Goal: Task Accomplishment & Management: Complete application form

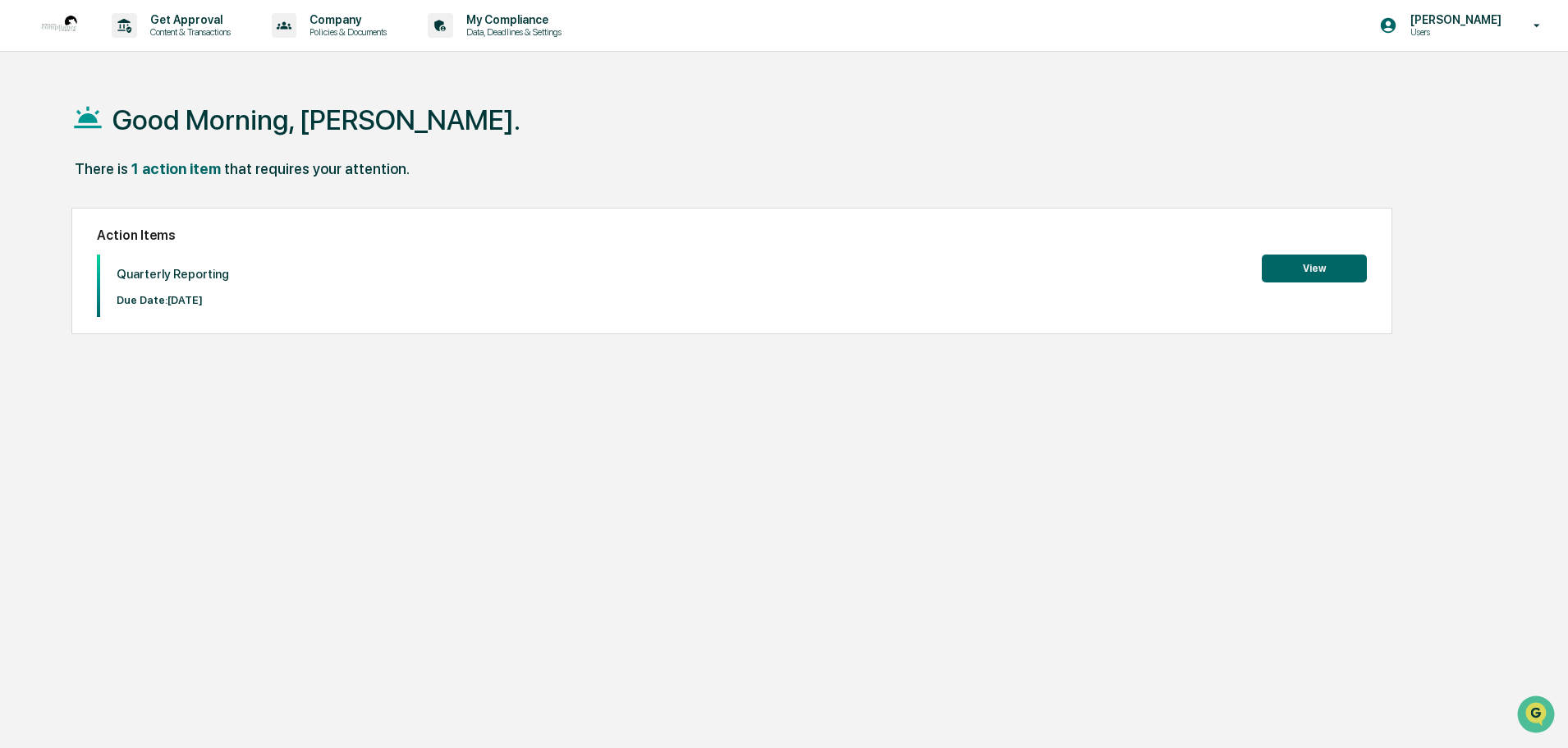
click at [1307, 273] on button "View" at bounding box center [1314, 268] width 105 height 28
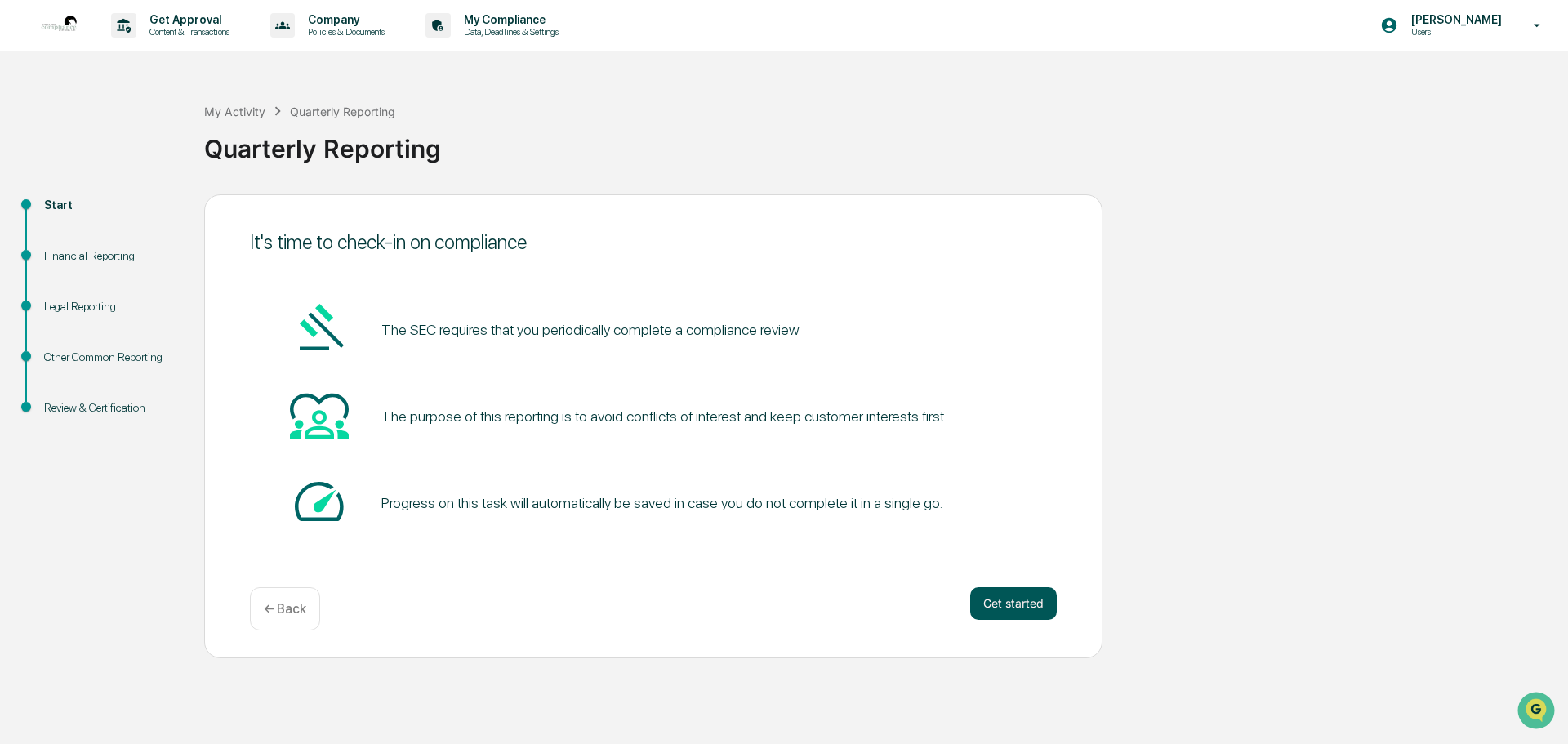
click at [1045, 614] on button "Get started" at bounding box center [1013, 603] width 86 height 33
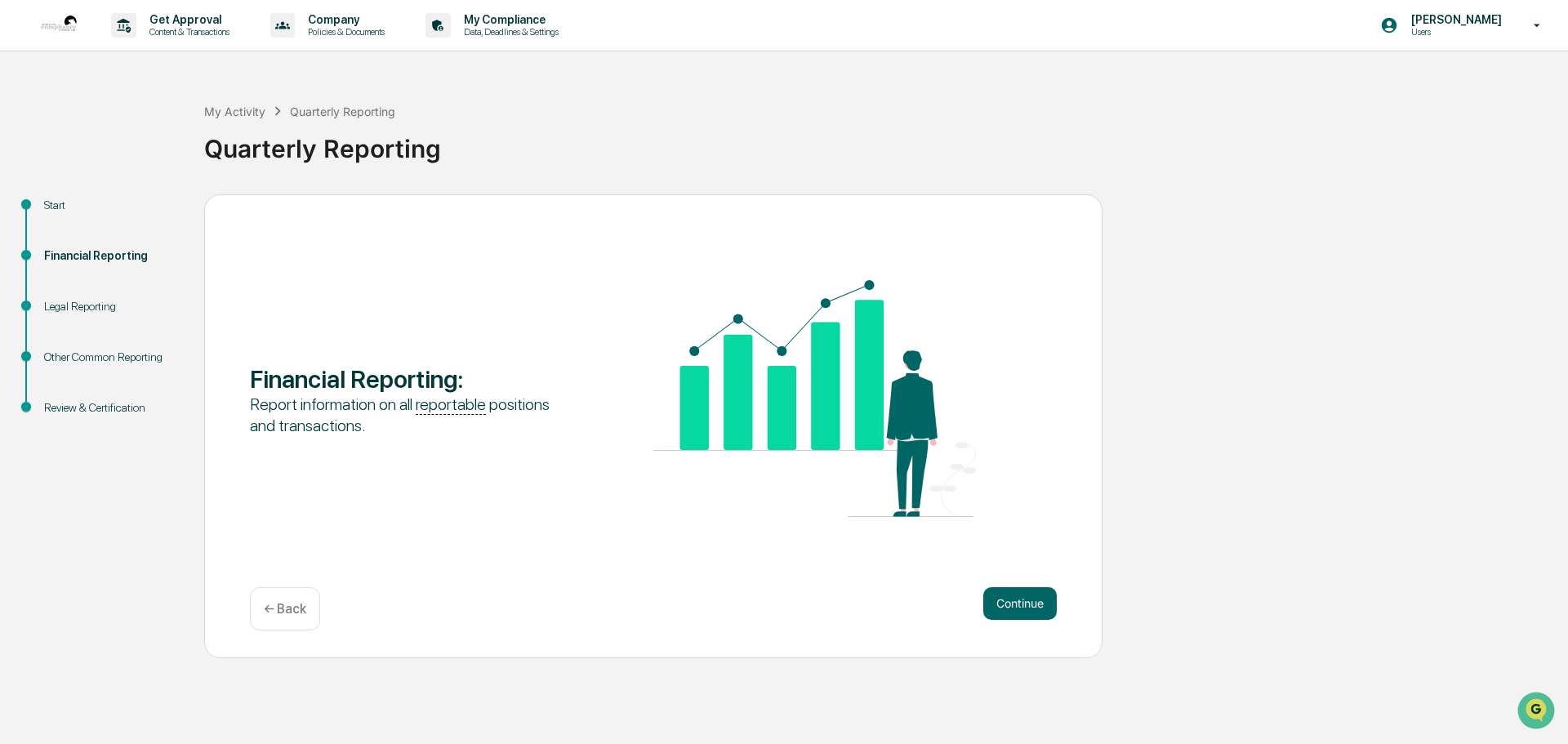
click at [1045, 614] on button "Continue" at bounding box center [1019, 603] width 73 height 33
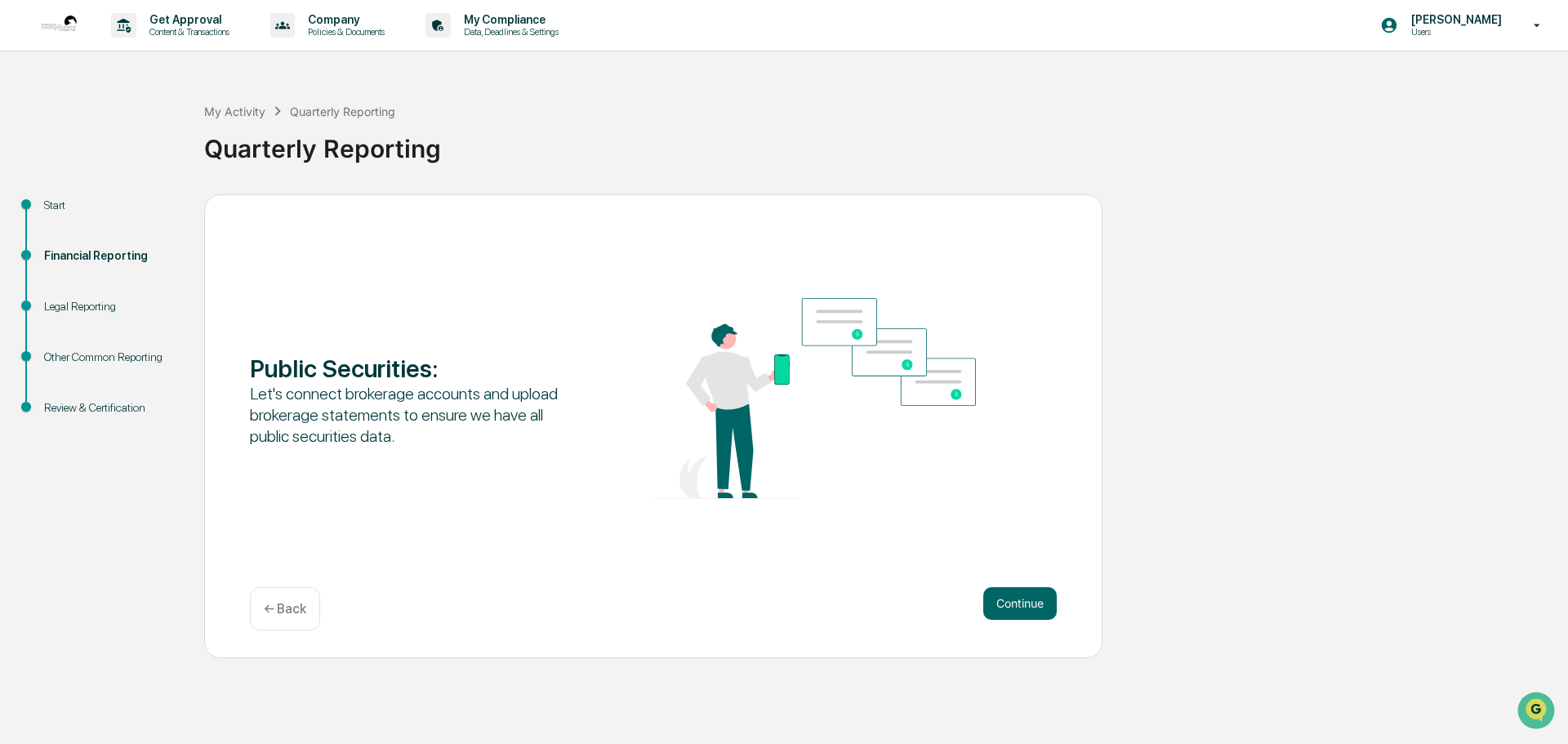
click at [1045, 614] on button "Continue" at bounding box center [1019, 603] width 73 height 33
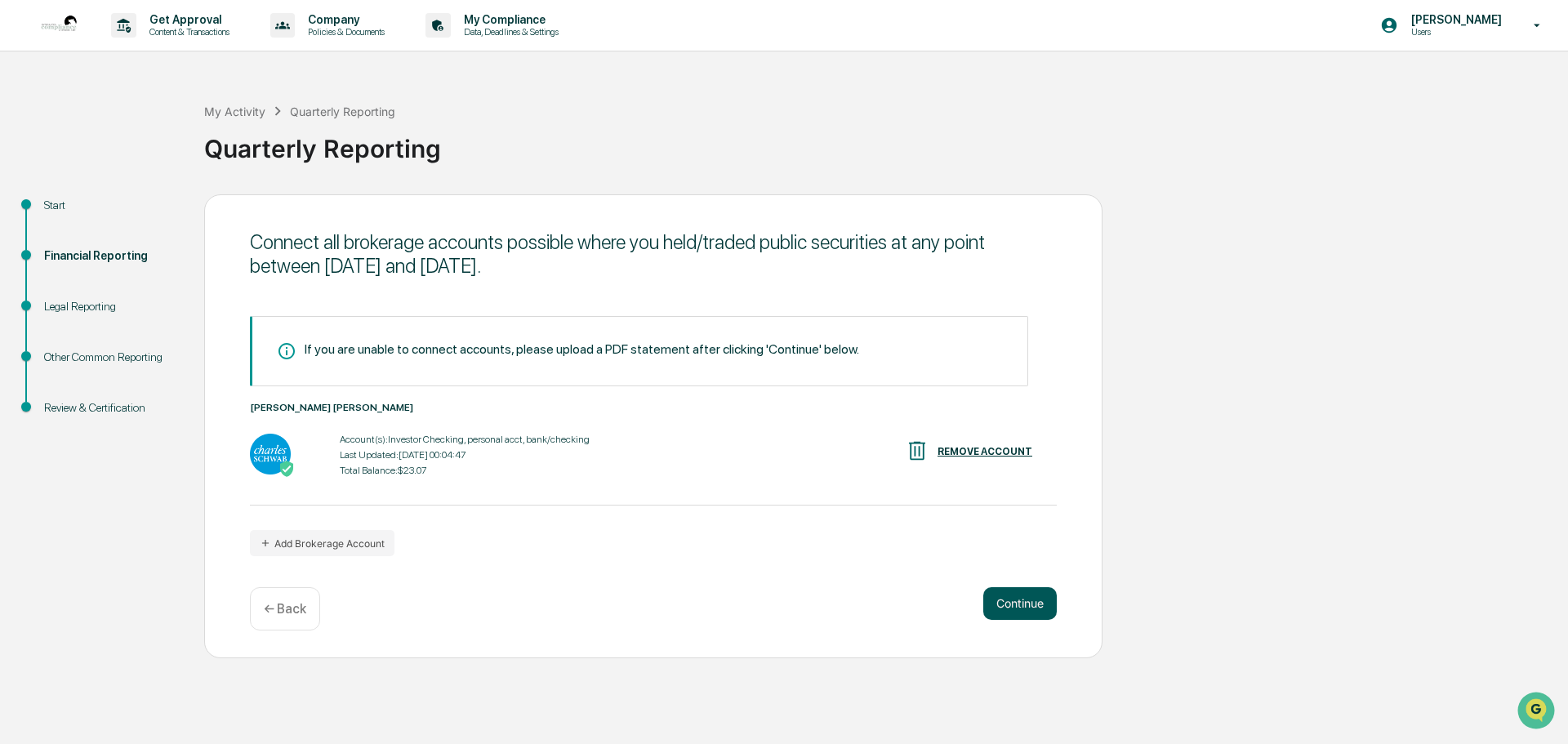
click at [1036, 600] on button "Continue" at bounding box center [1019, 603] width 73 height 33
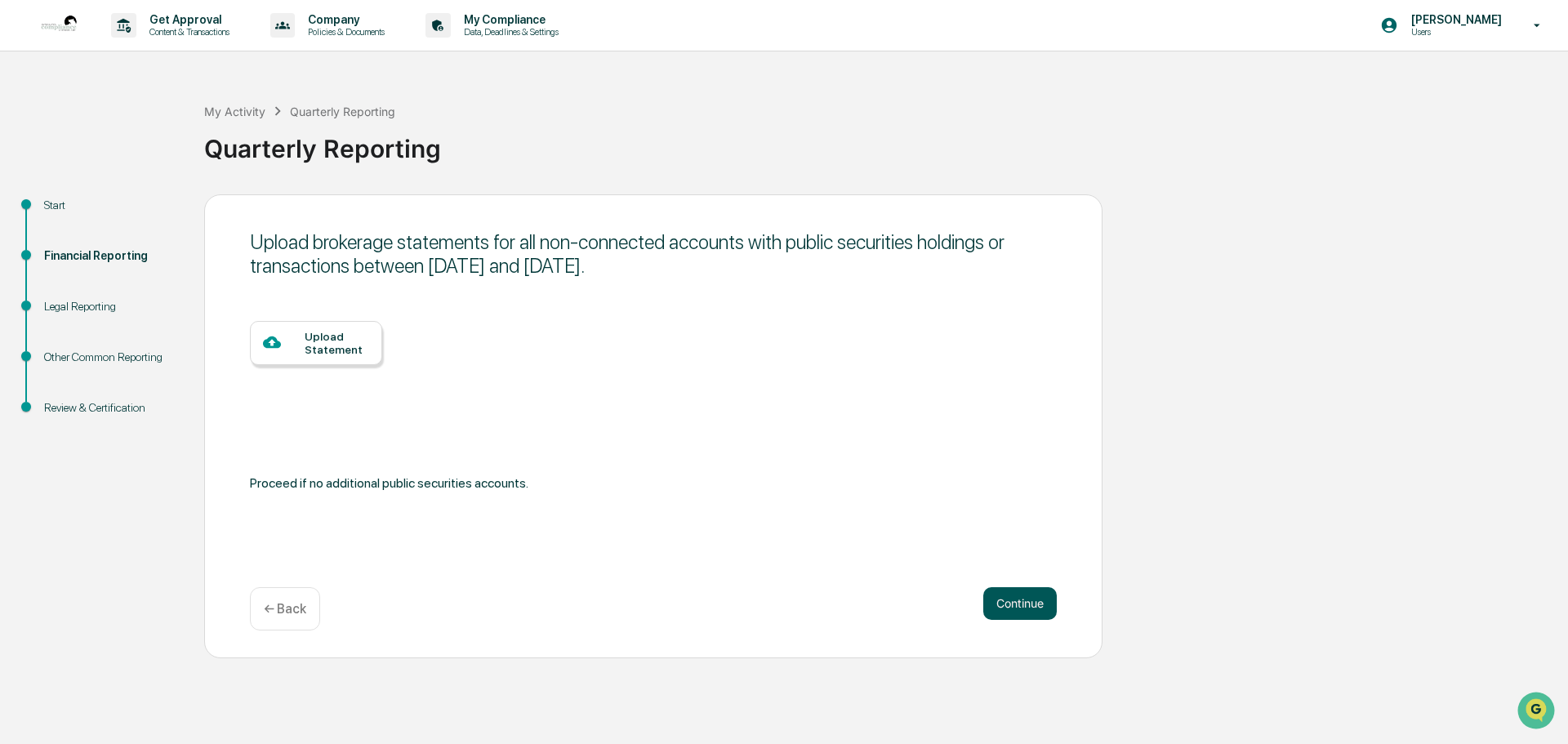
click at [1036, 600] on button "Continue" at bounding box center [1019, 603] width 73 height 33
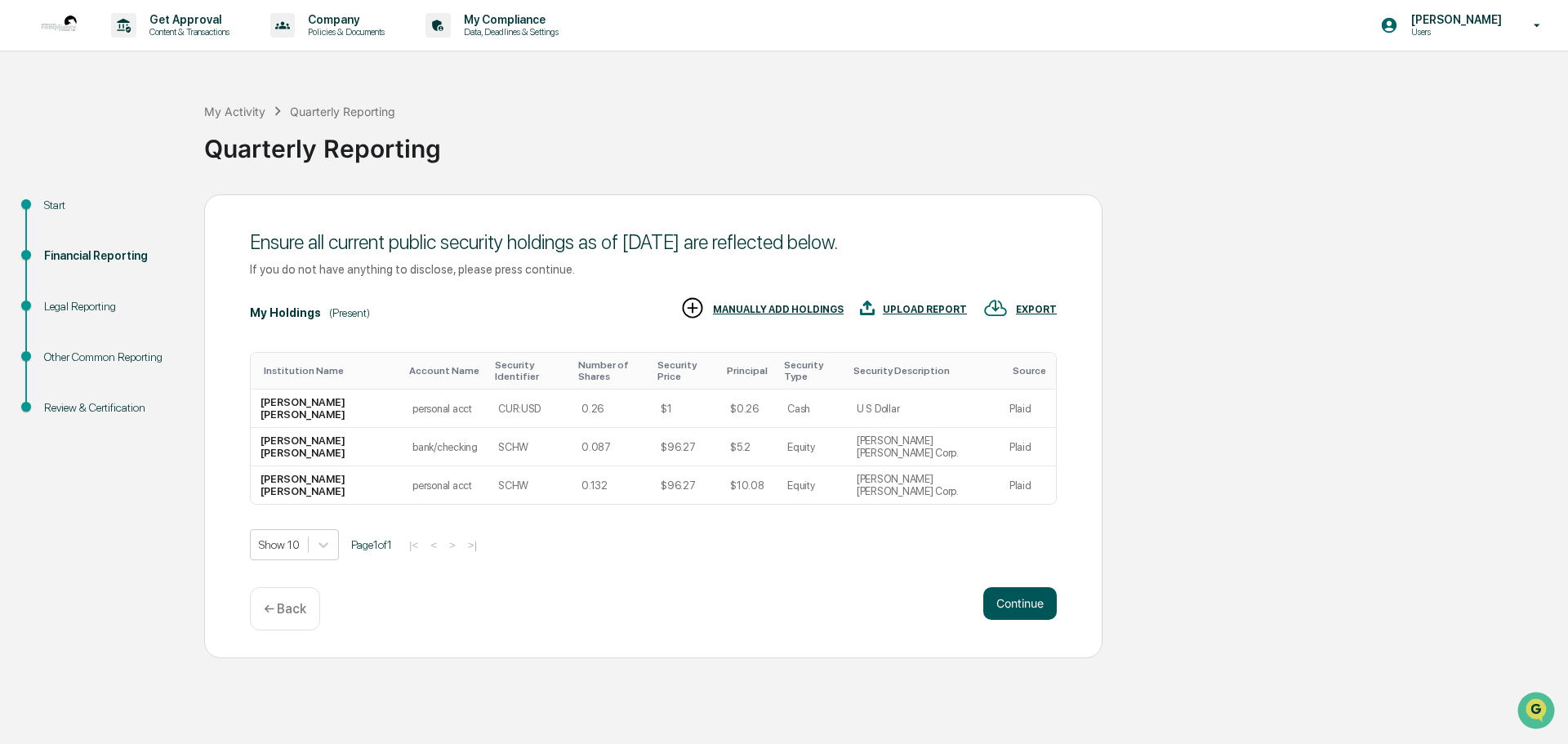
click at [1039, 601] on button "Continue" at bounding box center [1019, 603] width 73 height 33
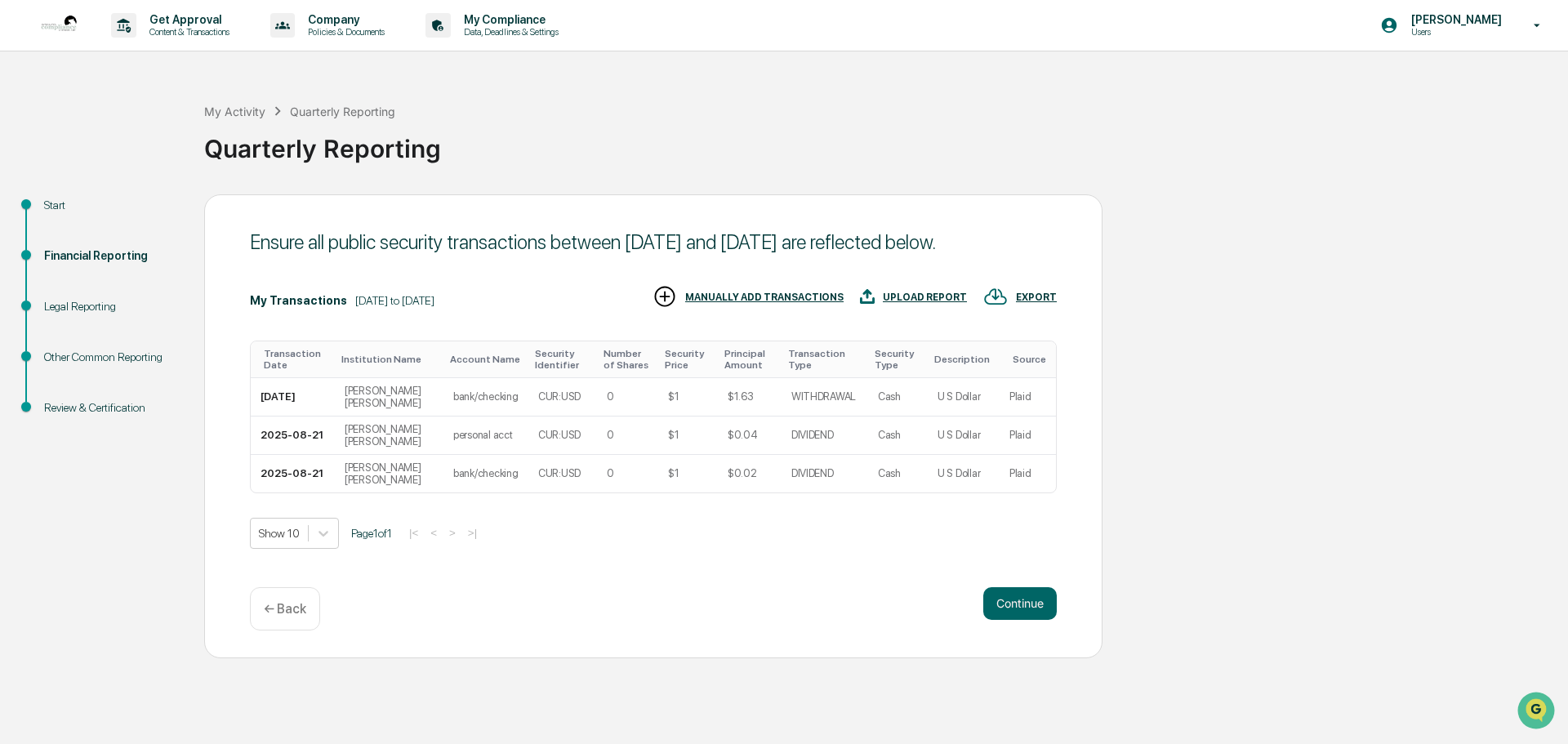
click at [1040, 601] on button "Continue" at bounding box center [1019, 603] width 73 height 33
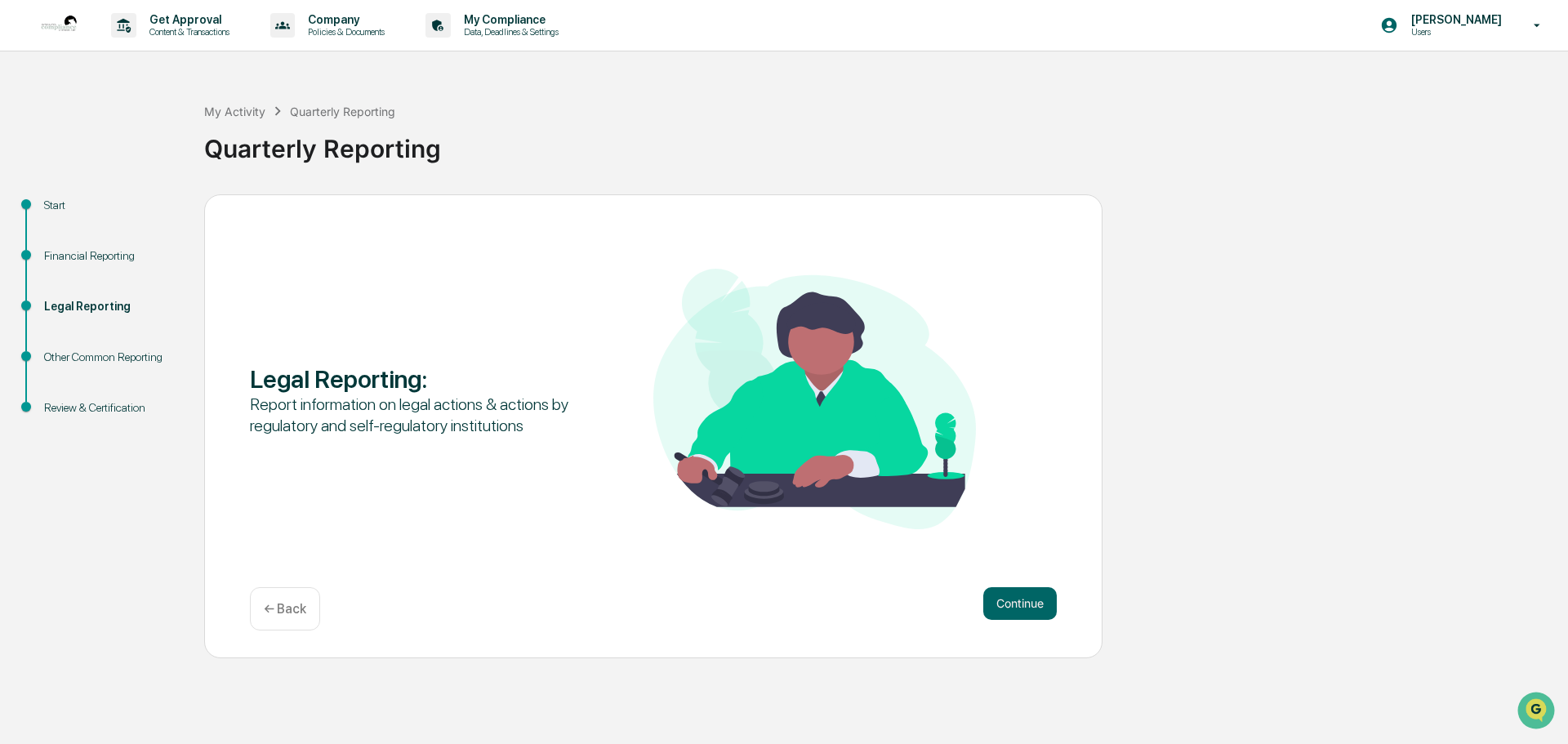
click at [1040, 601] on button "Continue" at bounding box center [1019, 603] width 73 height 33
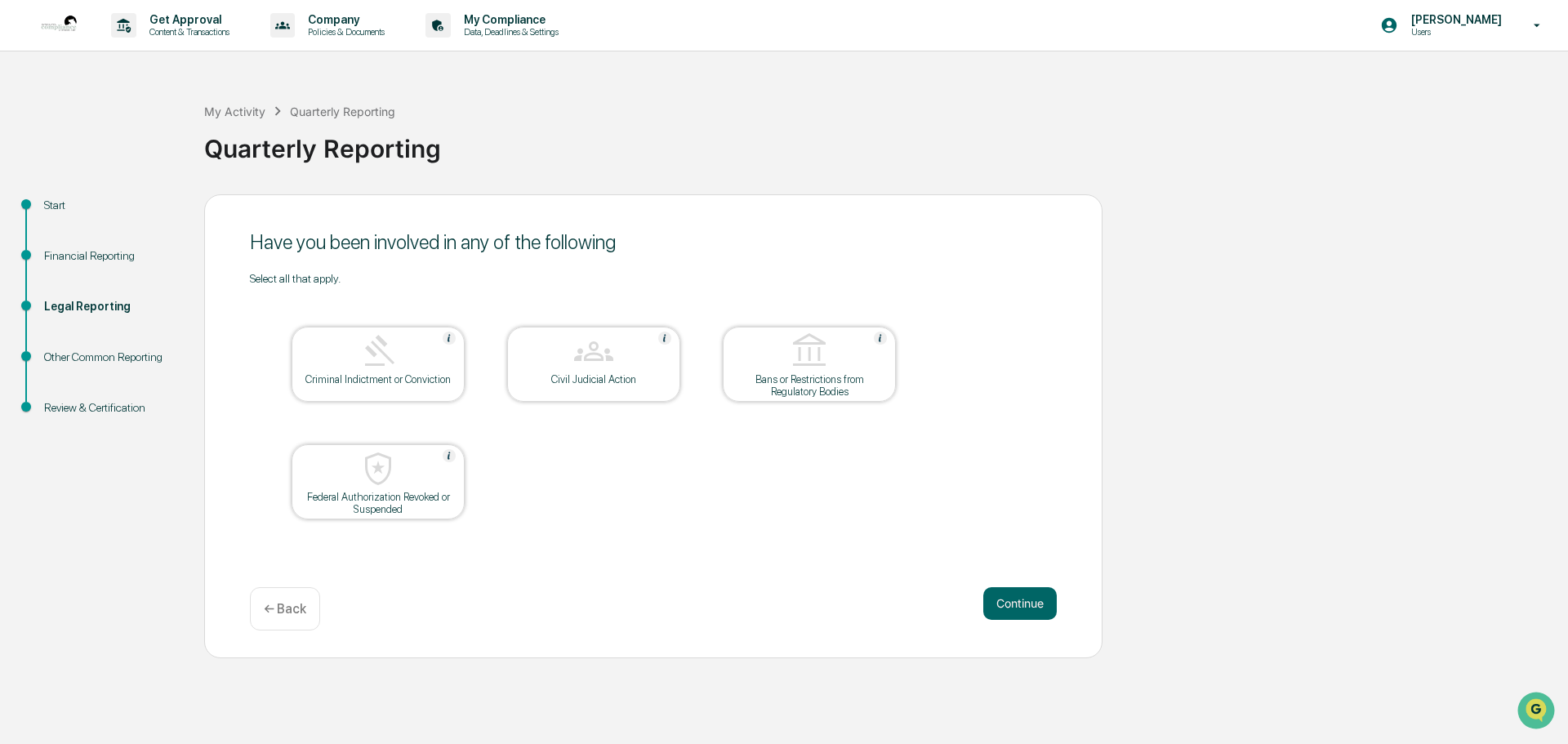
click at [1040, 601] on button "Continue" at bounding box center [1019, 603] width 73 height 33
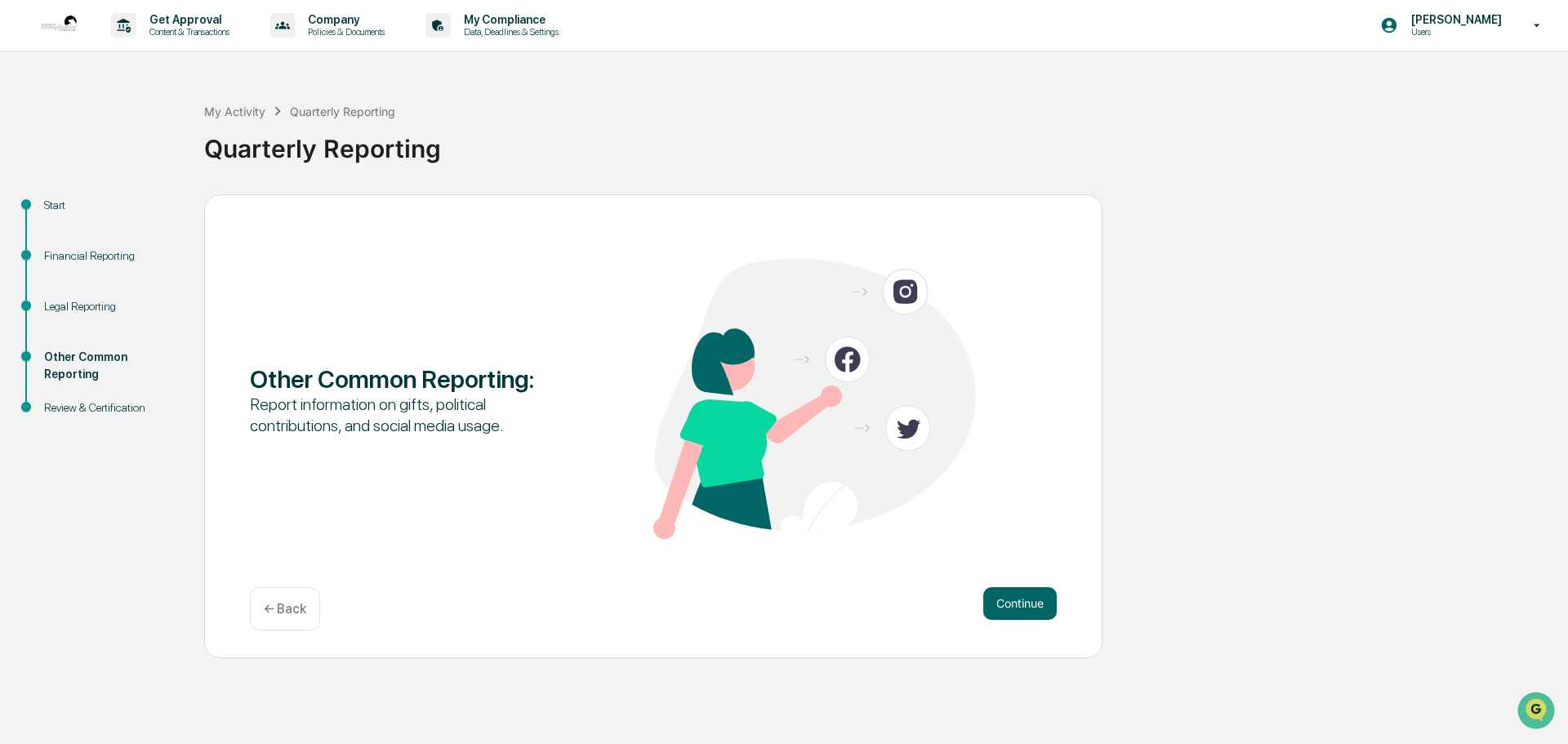
click at [1040, 601] on button "Continue" at bounding box center [1019, 603] width 73 height 33
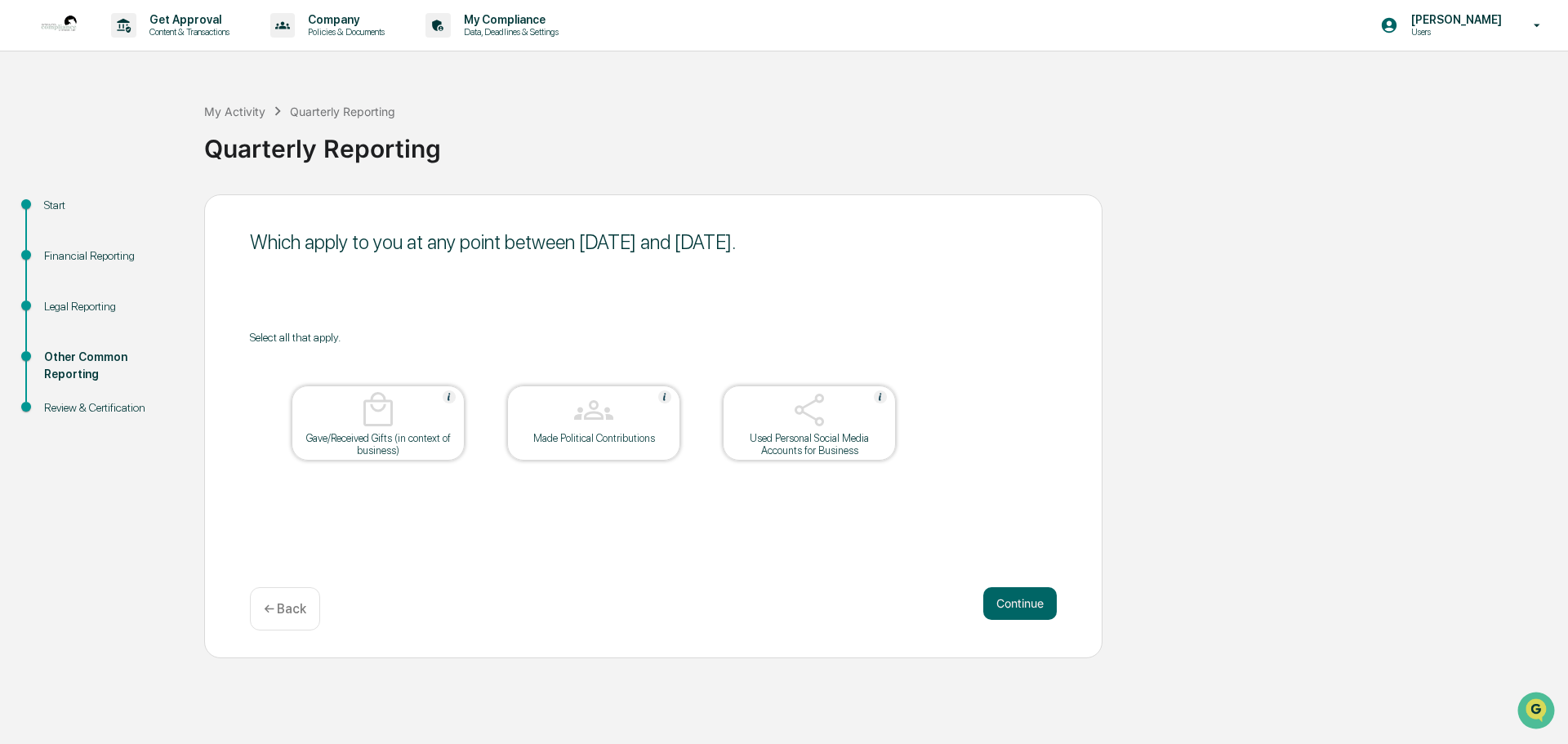
click at [1040, 601] on button "Continue" at bounding box center [1019, 603] width 73 height 33
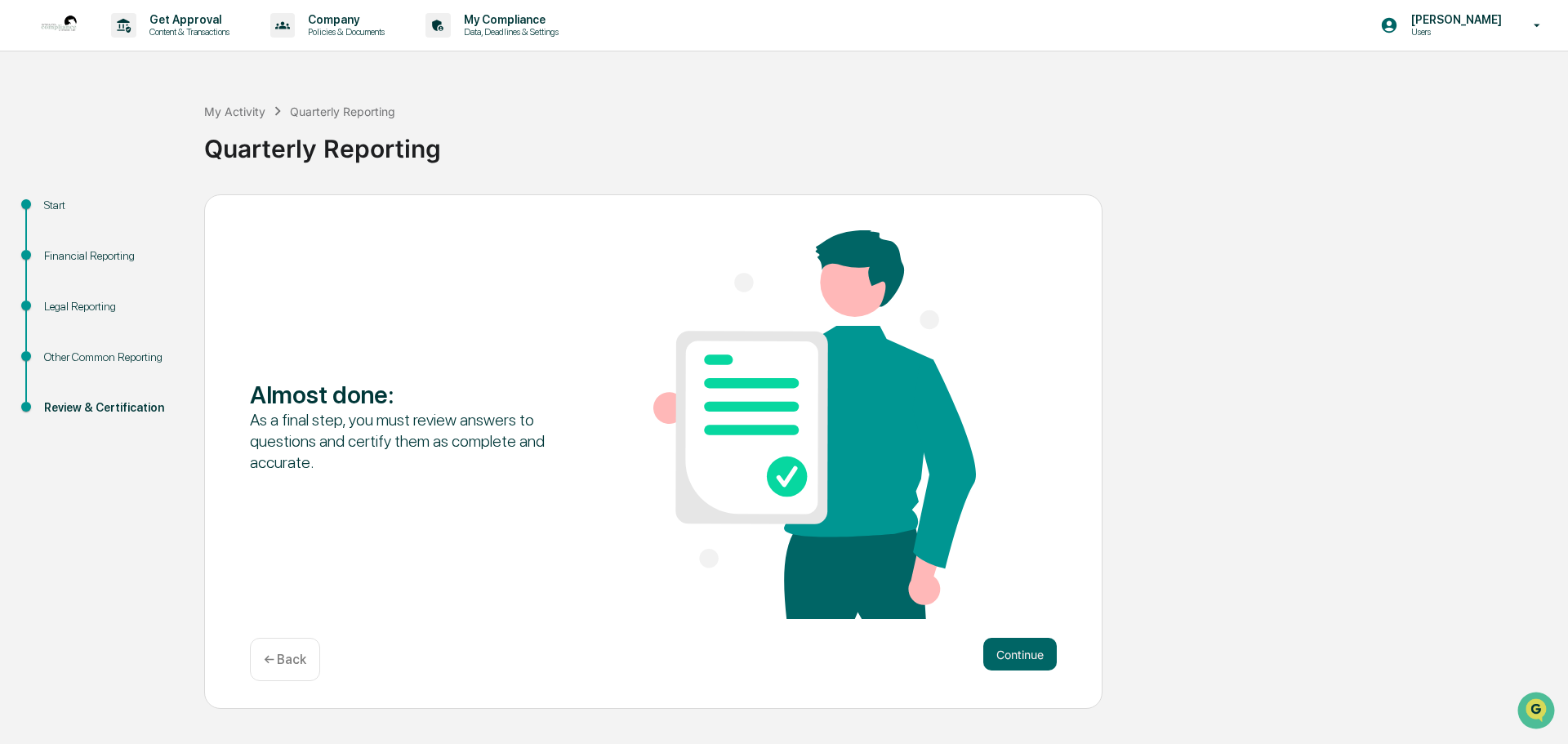
click at [1040, 601] on div "Almost done : As a final step, you must review answers to questions and certify…" at bounding box center [654, 427] width 807 height 392
click at [1018, 661] on button "Continue" at bounding box center [1019, 654] width 73 height 33
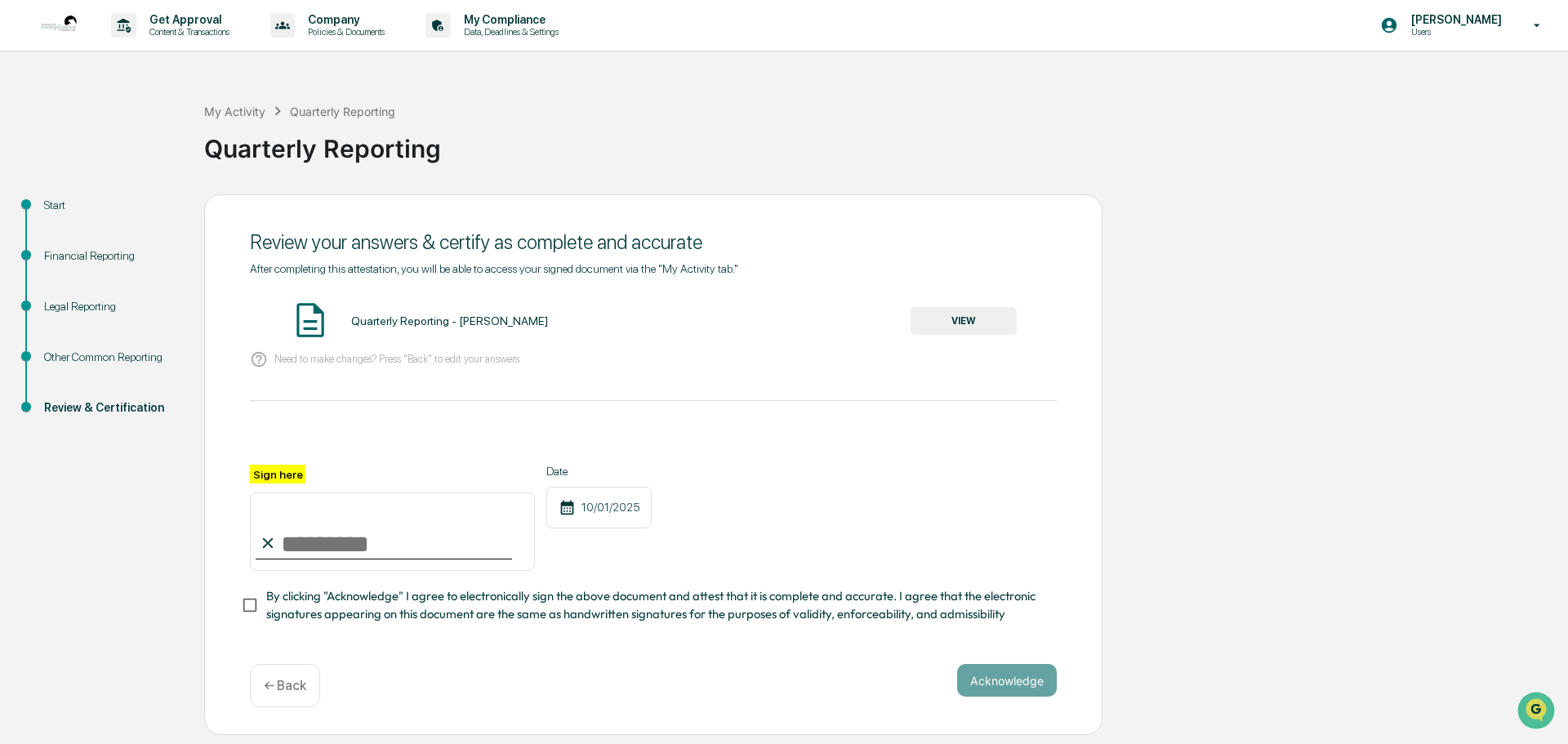
click at [288, 530] on input "Sign here" at bounding box center [392, 532] width 286 height 78
type input "**********"
click at [1017, 688] on button "Acknowledge" at bounding box center [1006, 680] width 100 height 33
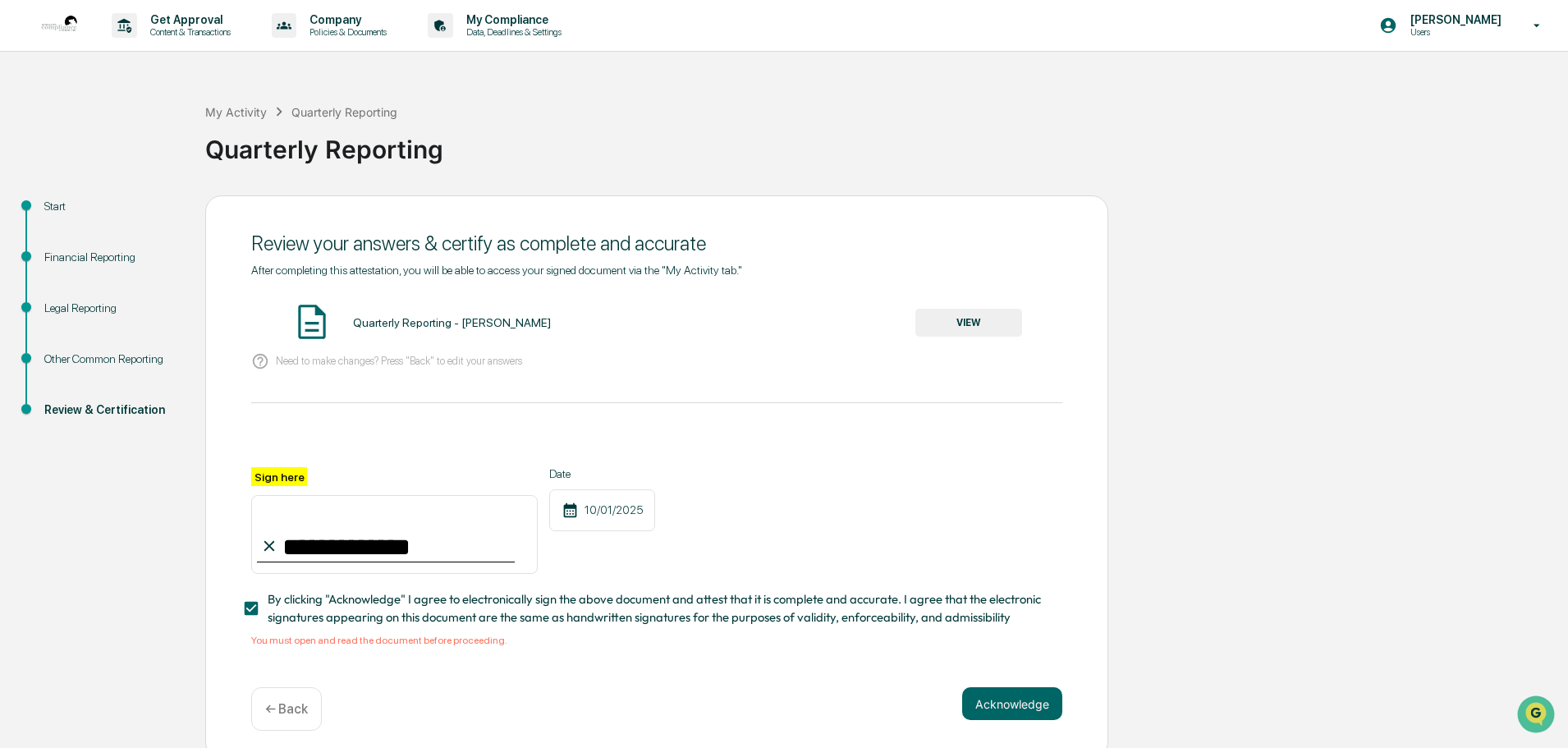
click at [988, 318] on button "VIEW" at bounding box center [968, 323] width 107 height 28
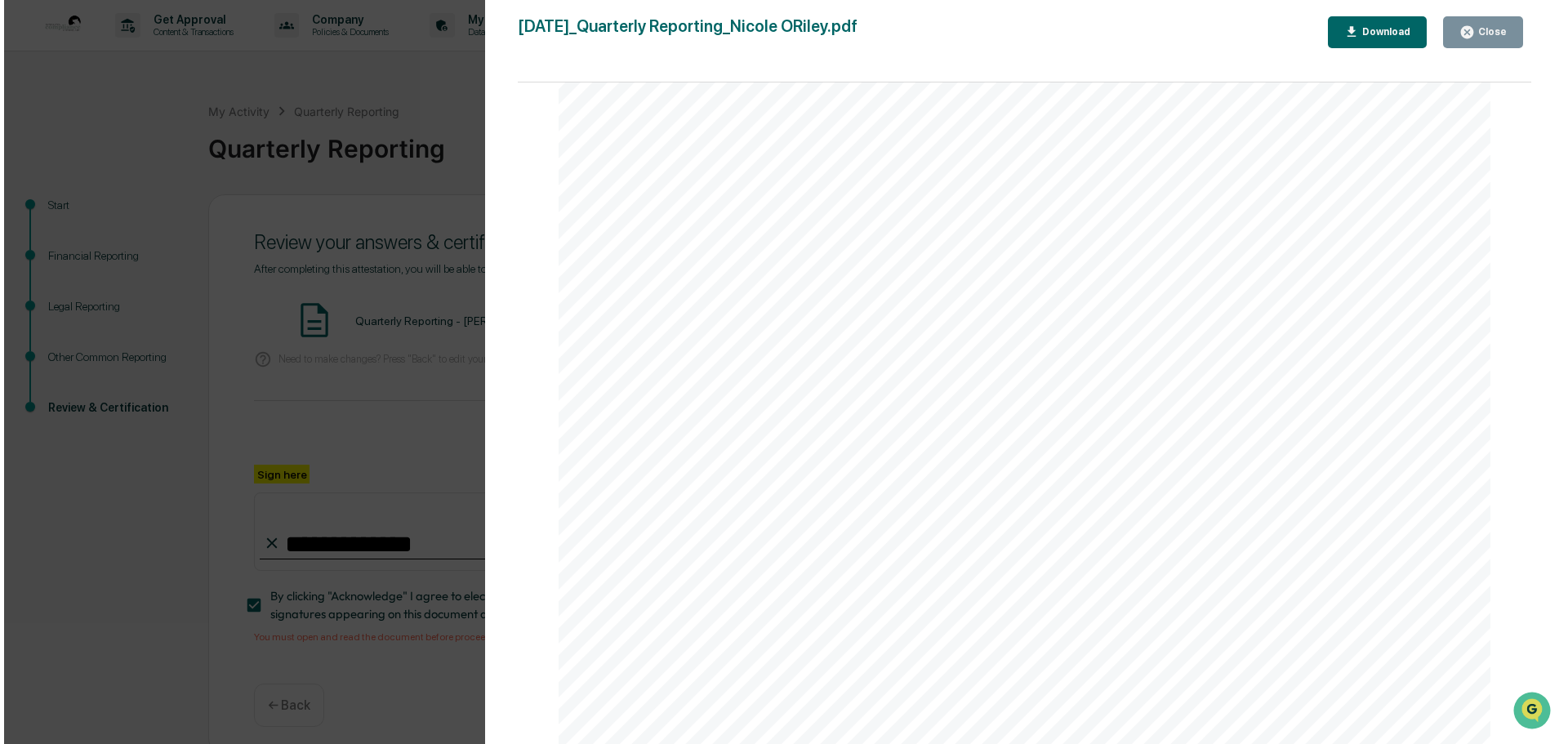
scroll to position [654, 0]
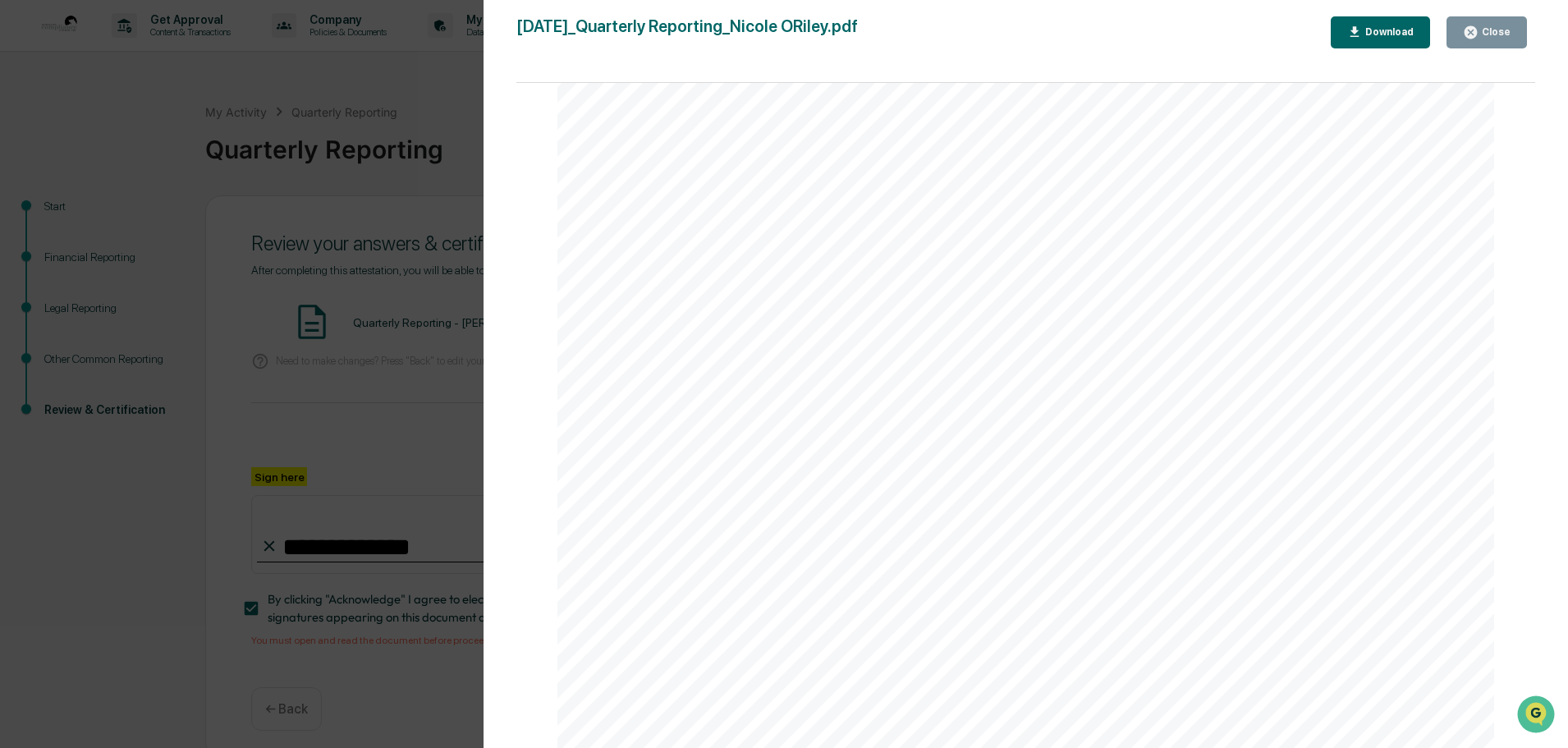
click at [124, 541] on div "Version History [DATE] 01:38 PM [PERSON_NAME] [DATE]_Quarterly Reporting_Nicole…" at bounding box center [784, 374] width 1568 height 748
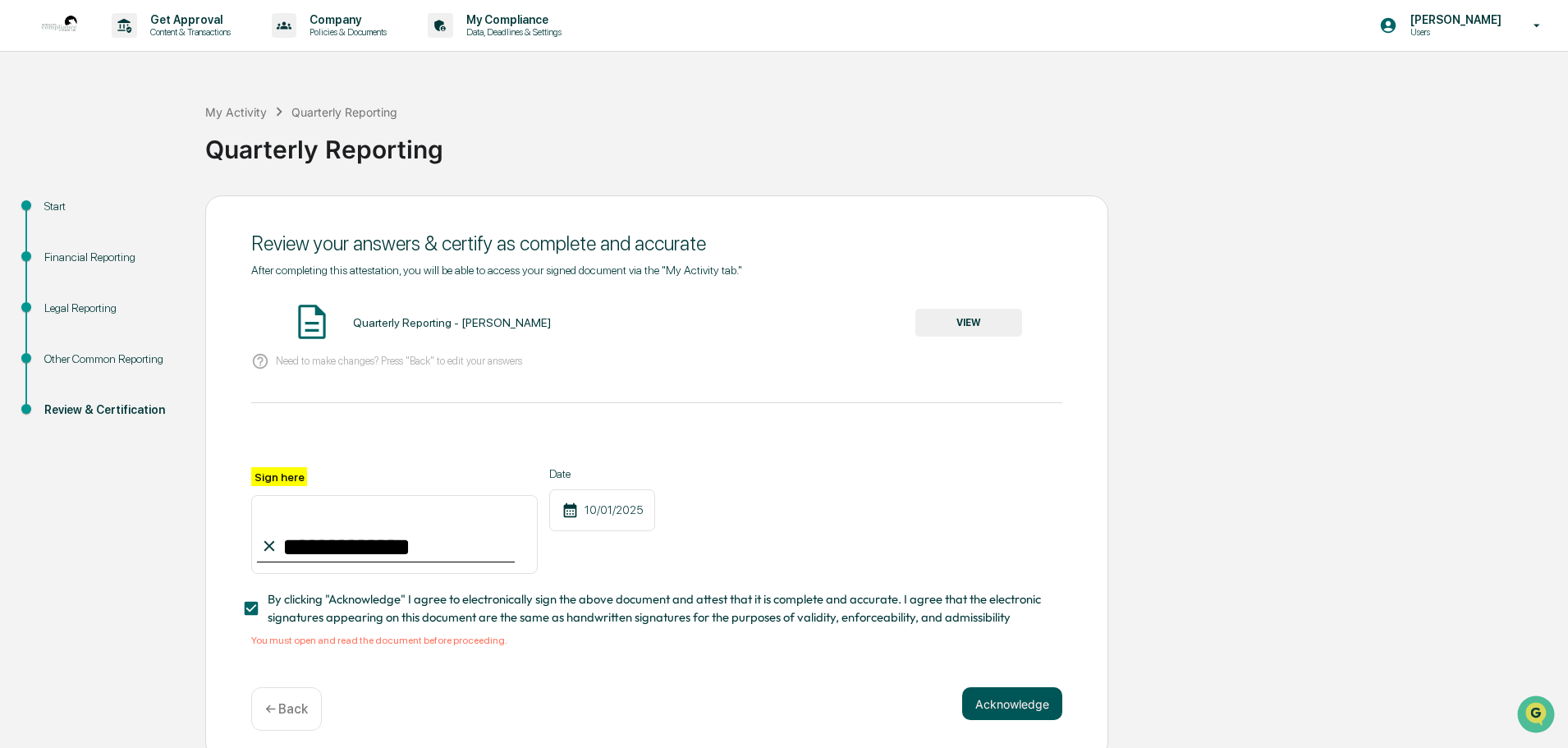
click at [1006, 711] on button "Acknowledge" at bounding box center [1011, 703] width 100 height 33
